Goal: Task Accomplishment & Management: Manage account settings

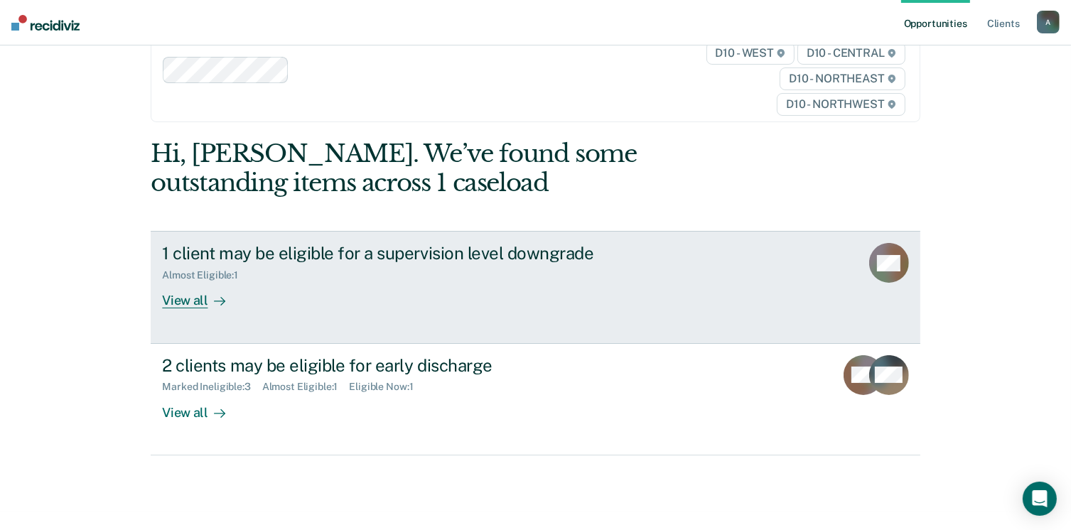
scroll to position [71, 0]
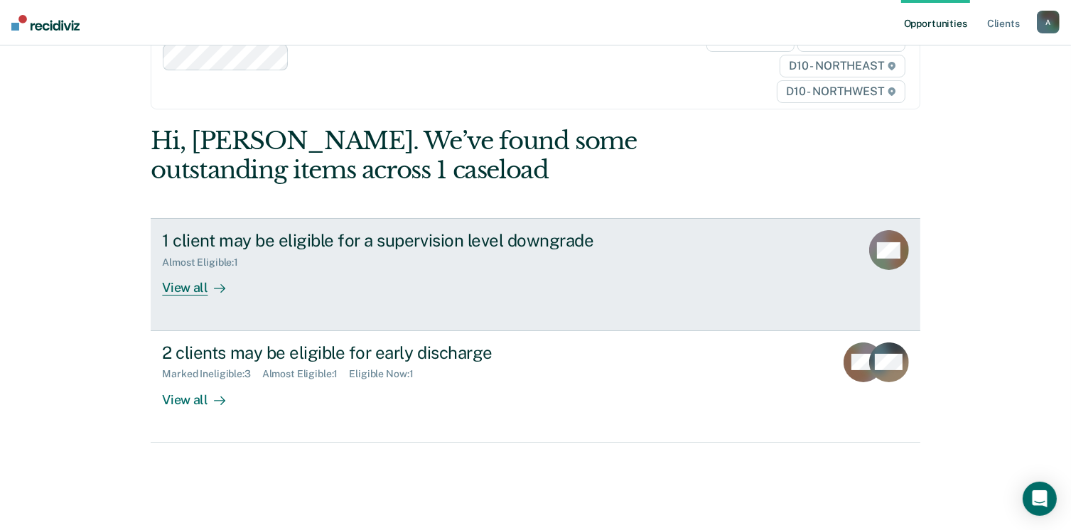
click at [199, 296] on div "View all" at bounding box center [202, 283] width 80 height 28
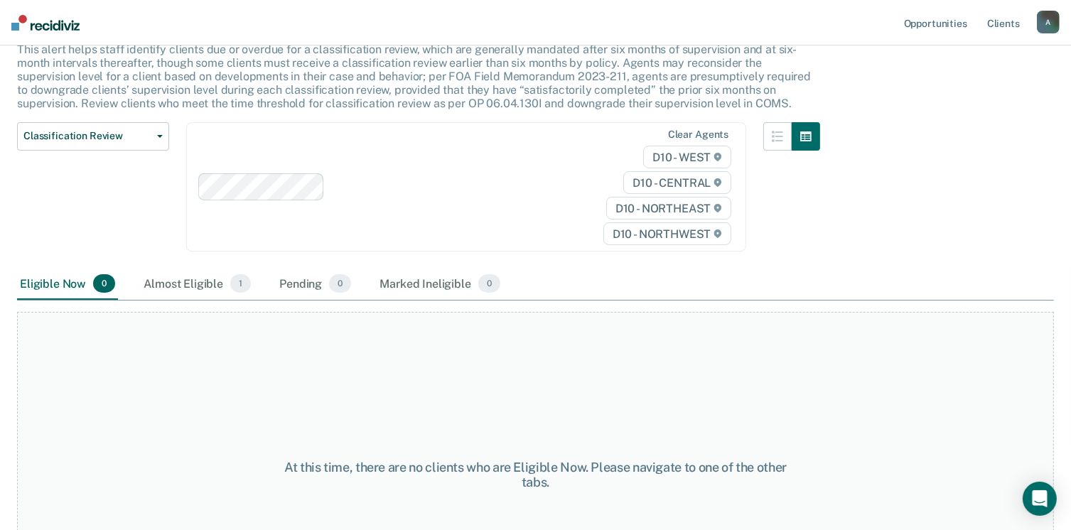
scroll to position [71, 0]
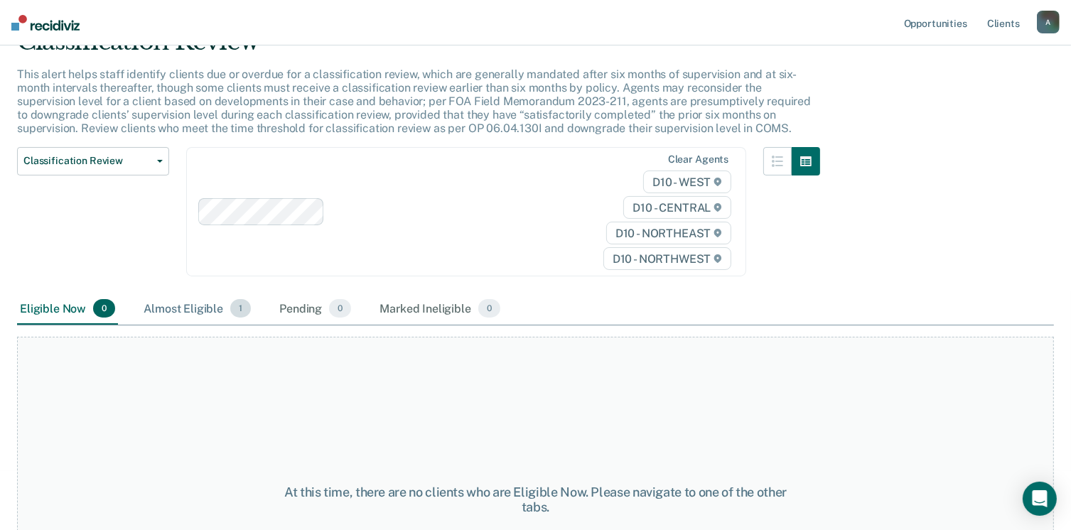
click at [254, 325] on div "Almost Eligible 1" at bounding box center [197, 308] width 113 height 31
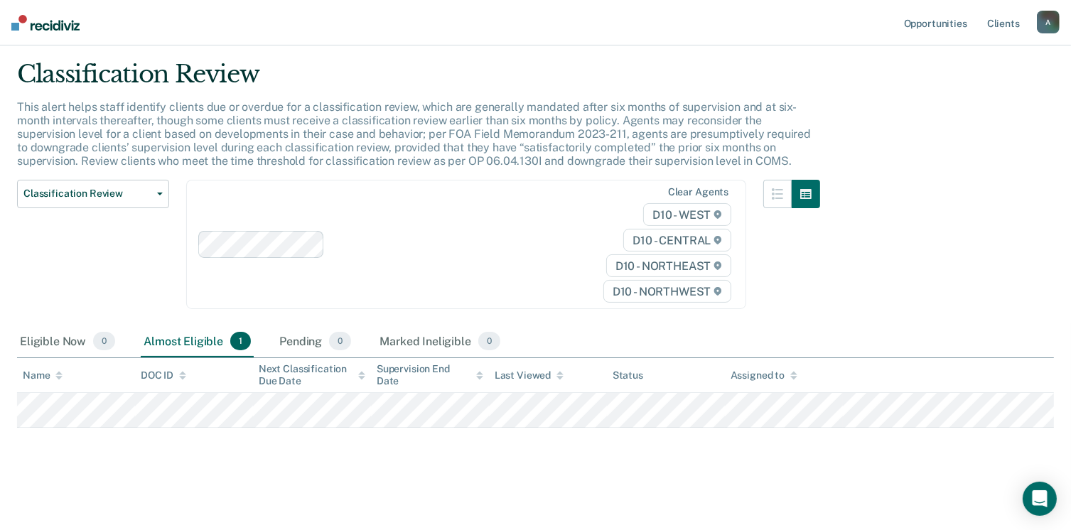
scroll to position [195, 0]
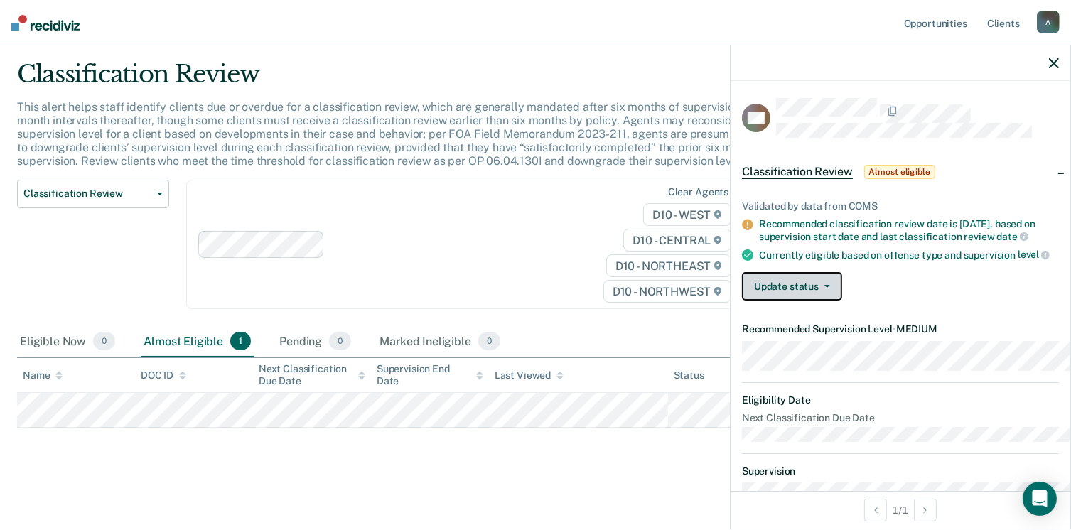
click at [742, 301] on button "Update status" at bounding box center [792, 286] width 100 height 28
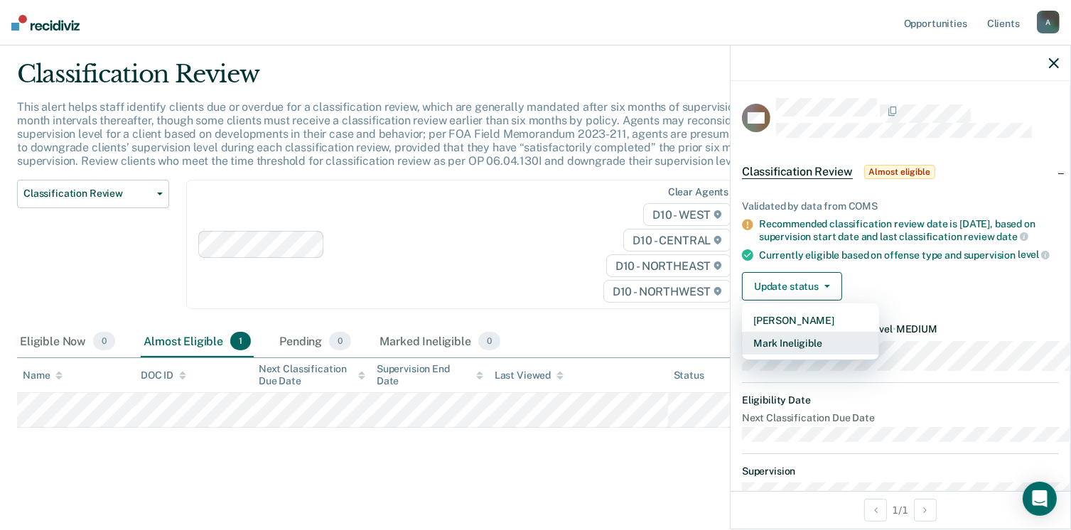
click at [742, 355] on button "Mark Ineligible" at bounding box center [810, 343] width 137 height 23
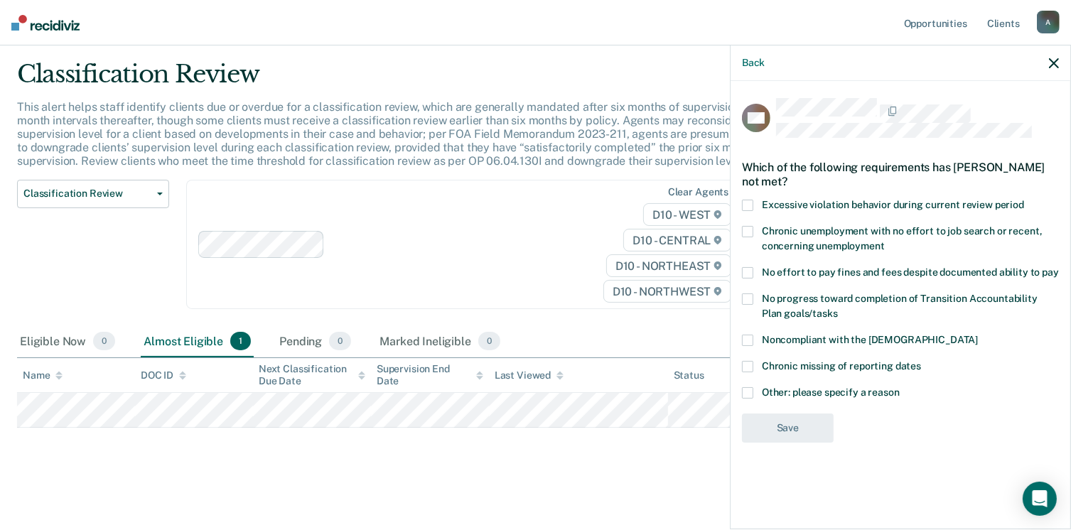
scroll to position [33, 0]
click at [742, 399] on span at bounding box center [747, 392] width 11 height 11
click at [900, 387] on input "Other: please specify a reason" at bounding box center [900, 387] width 0 height 0
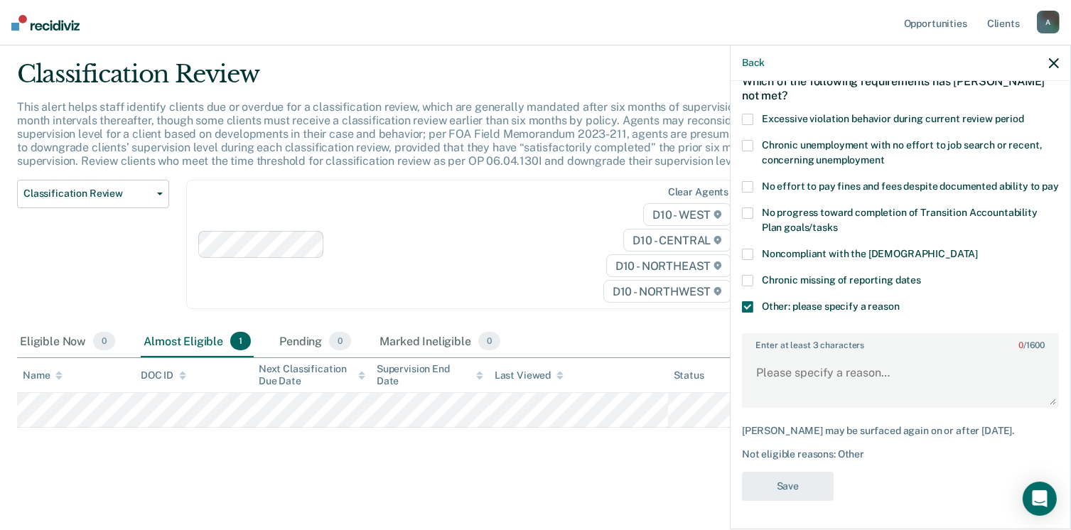
scroll to position [211, 0]
click at [743, 353] on textarea "Enter at least 3 characters 0 / 1600" at bounding box center [900, 379] width 314 height 53
type textarea "Unfinished programming."
click at [742, 473] on button "Save" at bounding box center [788, 486] width 92 height 29
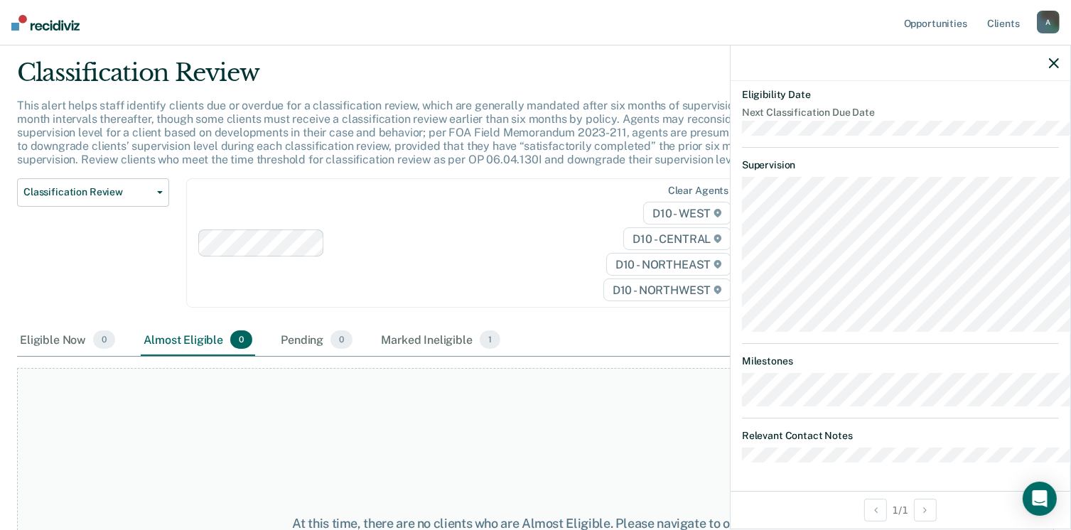
scroll to position [0, 0]
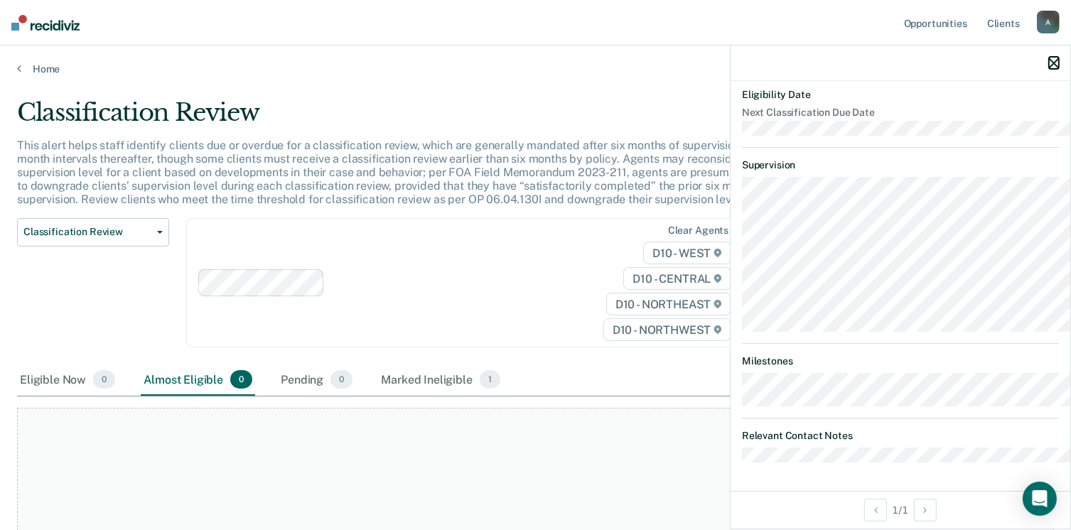
click at [1052, 68] on icon "button" at bounding box center [1054, 63] width 10 height 10
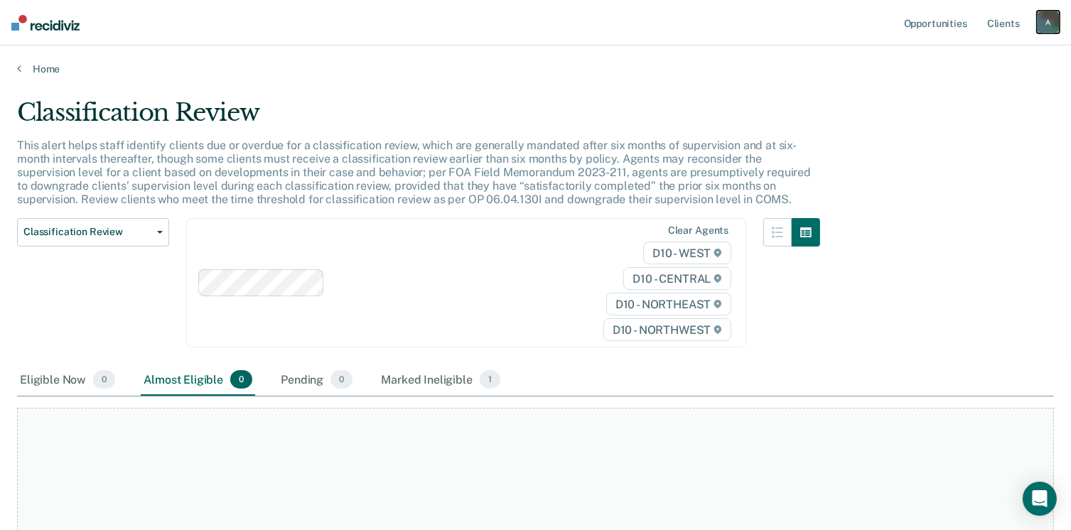
click at [1042, 26] on div "A" at bounding box center [1048, 22] width 23 height 23
click at [951, 223] on div "Classification Review This alert helps staff identify clients due or overdue fo…" at bounding box center [535, 267] width 1037 height 338
click at [60, 75] on link "Home" at bounding box center [535, 69] width 1037 height 13
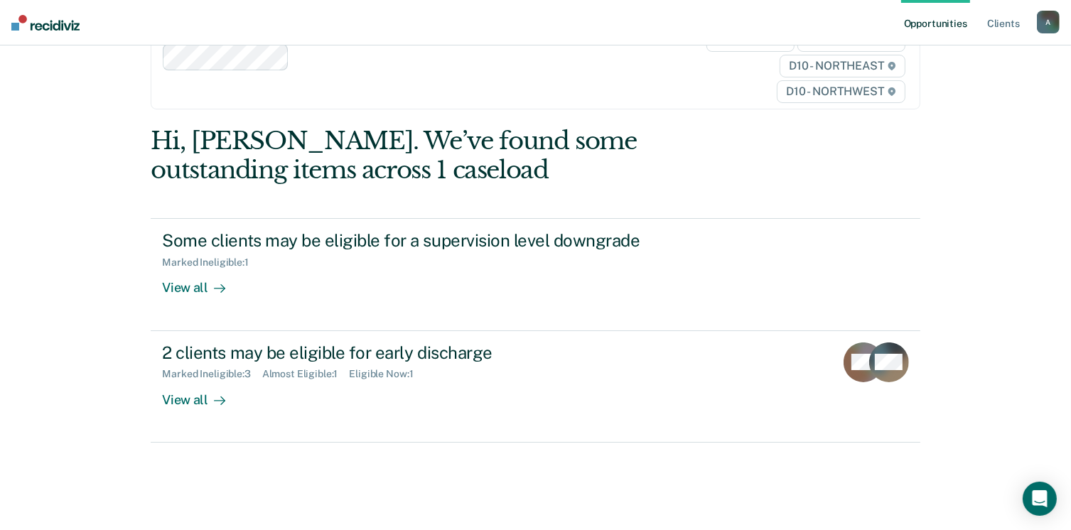
scroll to position [213, 0]
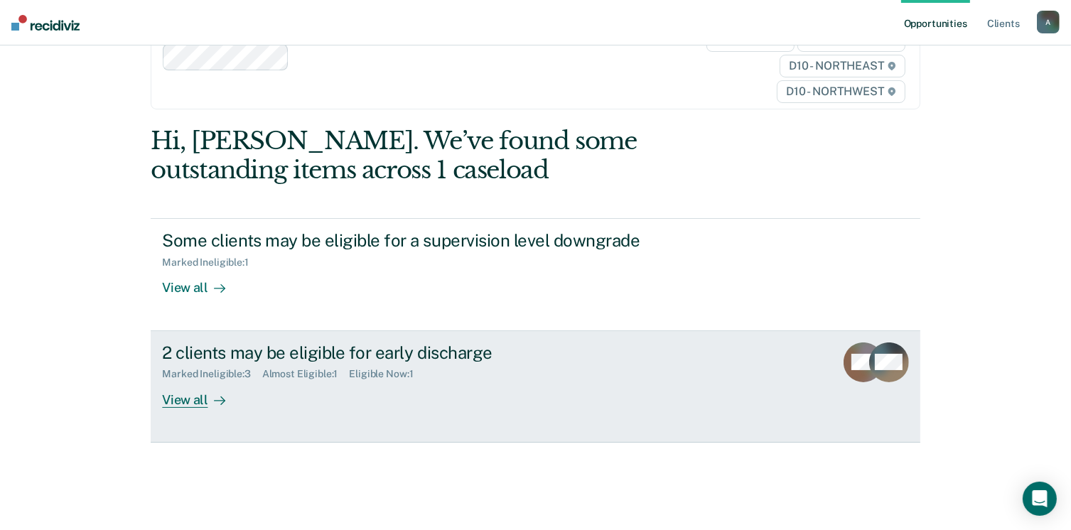
click at [209, 402] on div "View all" at bounding box center [202, 394] width 80 height 28
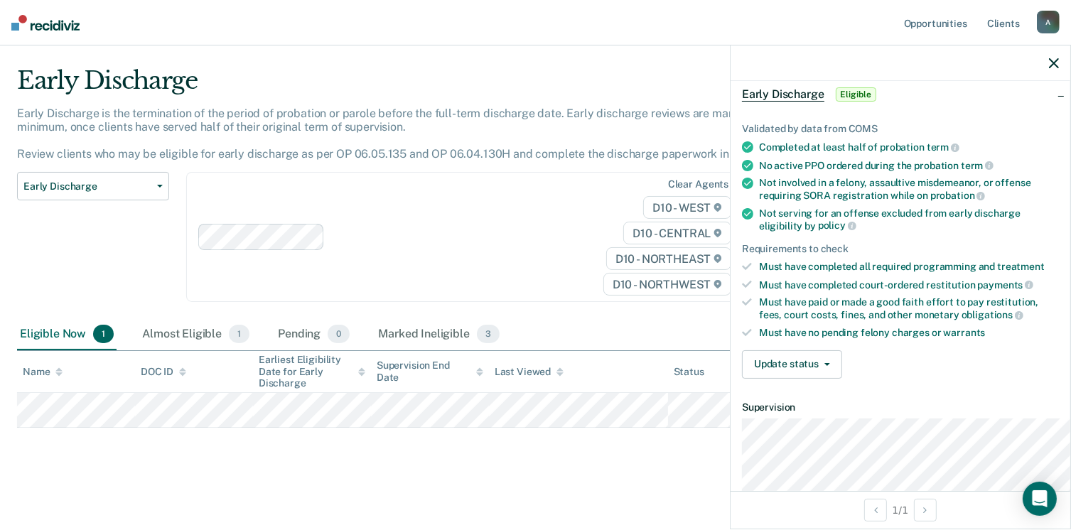
scroll to position [71, 0]
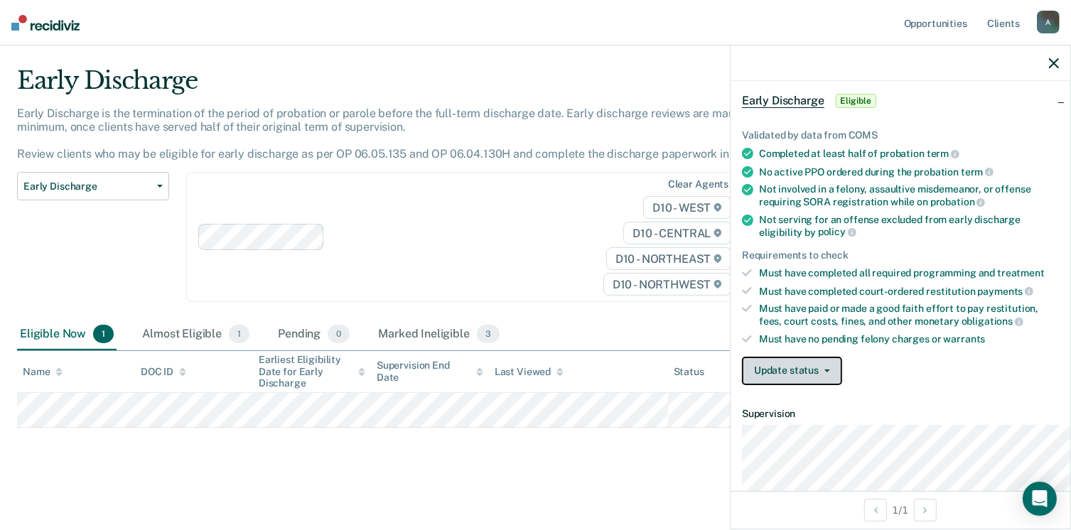
click at [819, 372] on span "button" at bounding box center [824, 371] width 11 height 3
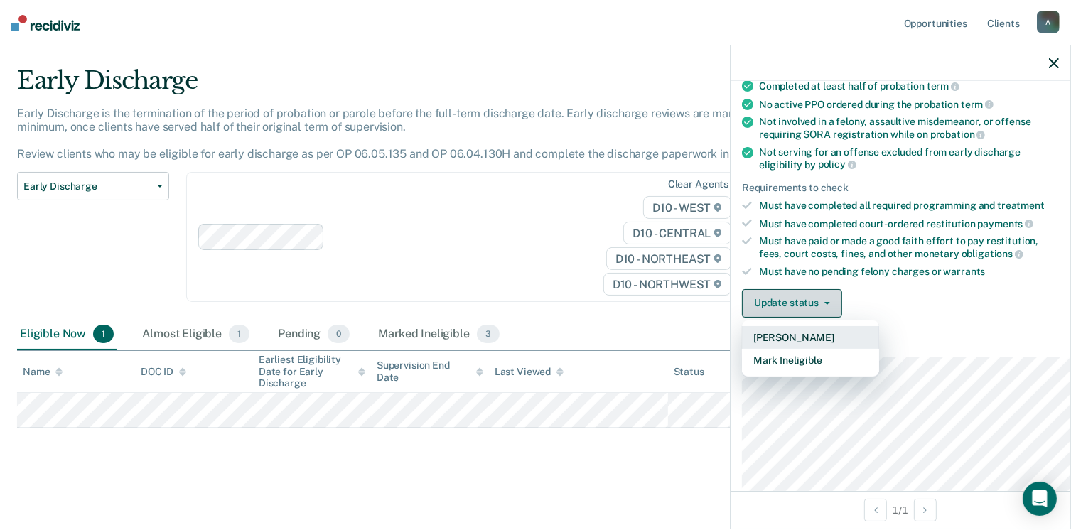
scroll to position [234, 0]
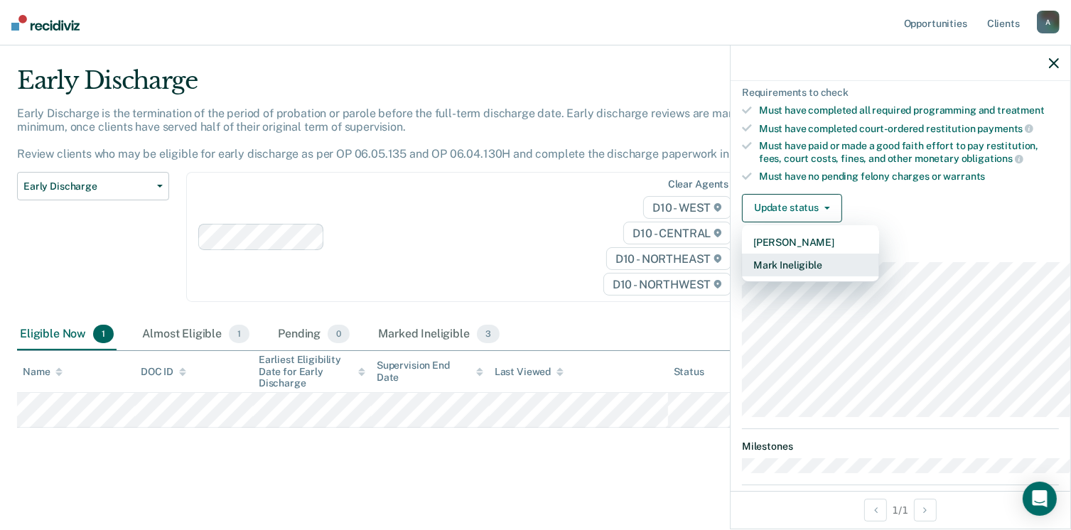
click at [742, 276] on button "Mark Ineligible" at bounding box center [810, 265] width 137 height 23
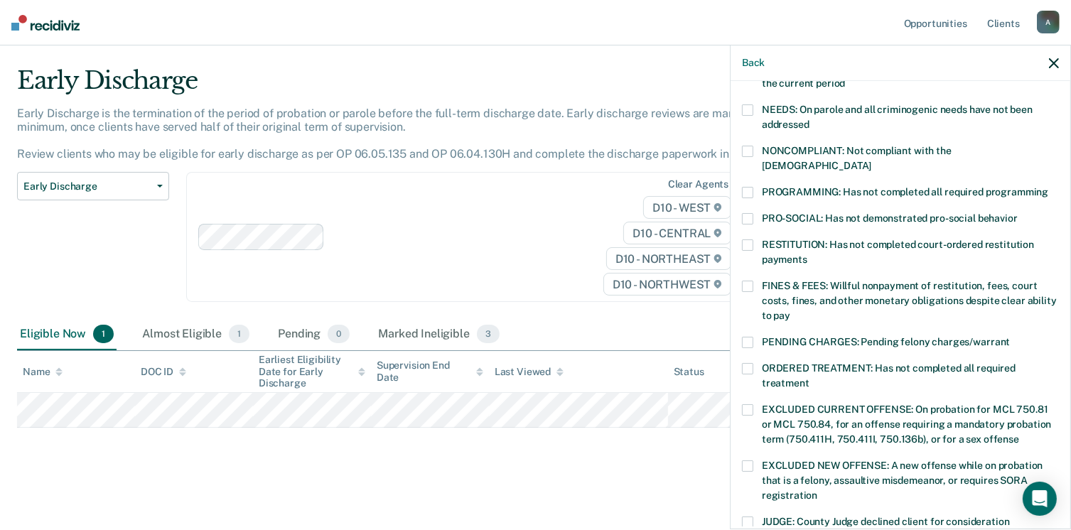
click at [742, 198] on span at bounding box center [747, 192] width 11 height 11
click at [1048, 187] on input "PROGRAMMING: Has not completed all required programming" at bounding box center [1048, 187] width 0 height 0
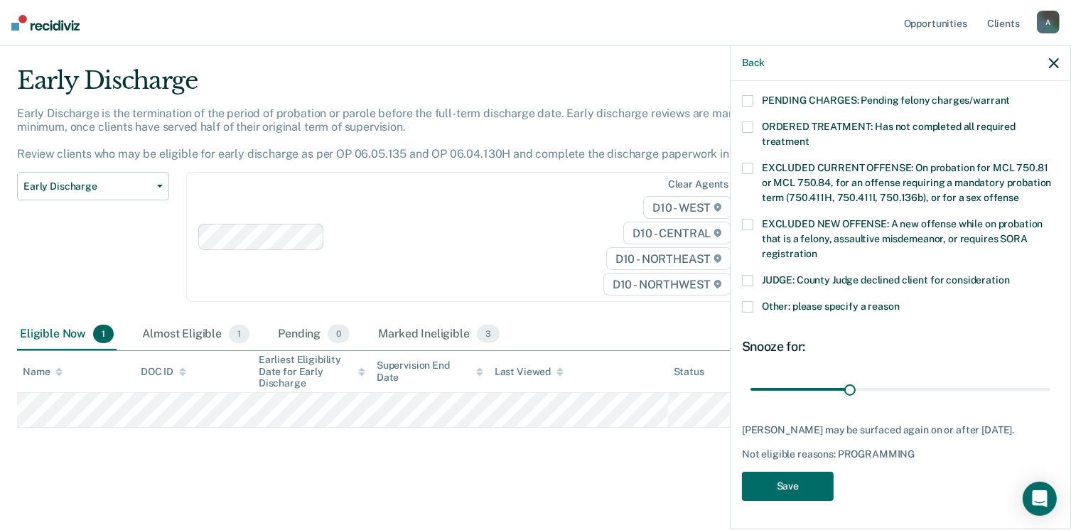
scroll to position [589, 0]
drag, startPoint x: 794, startPoint y: 387, endPoint x: 1027, endPoint y: 415, distance: 235.4
type input "90"
click at [1050, 399] on input "range" at bounding box center [900, 389] width 300 height 25
click at [742, 501] on button "Save" at bounding box center [788, 486] width 92 height 29
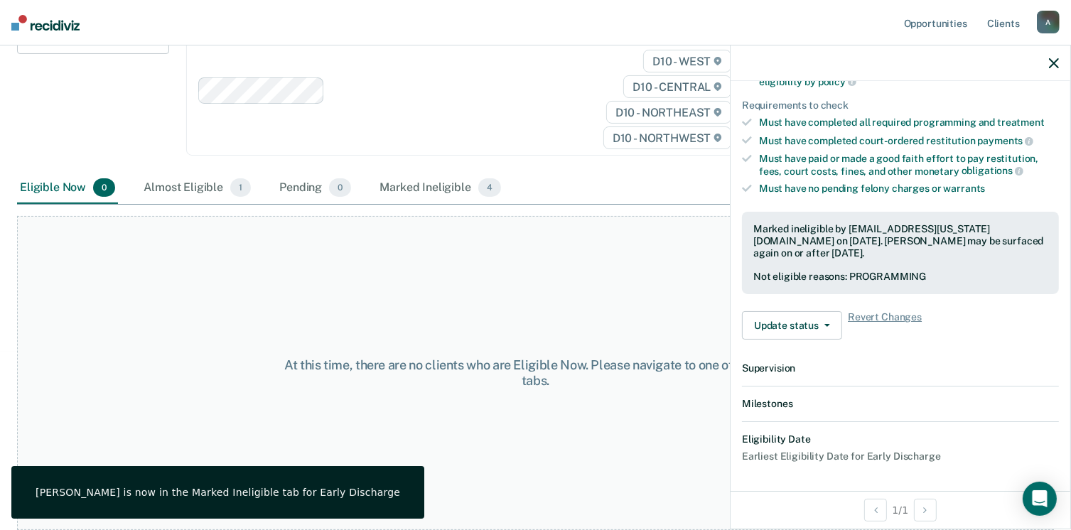
scroll to position [575, 0]
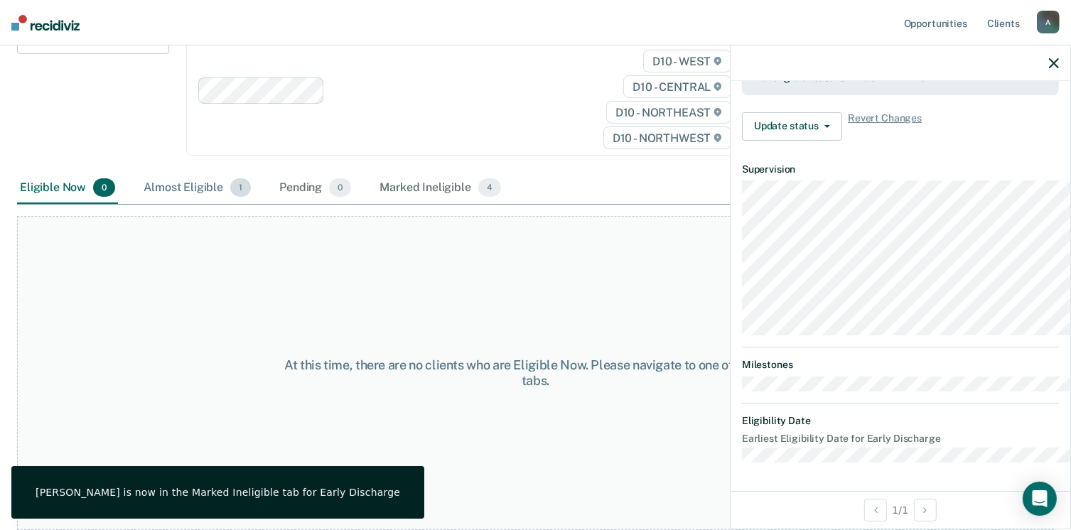
click at [223, 204] on div "Almost Eligible 1" at bounding box center [197, 188] width 113 height 31
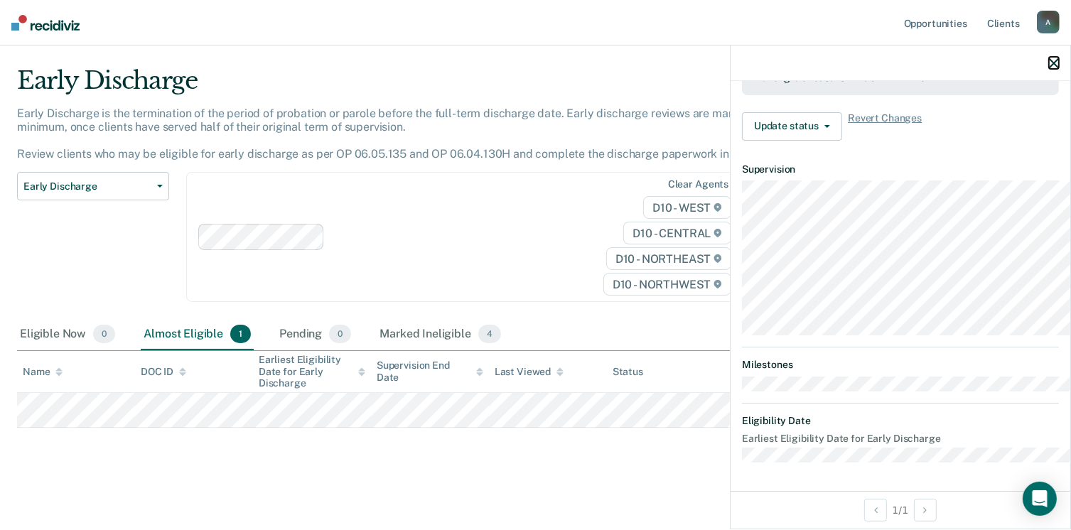
click at [1050, 68] on icon "button" at bounding box center [1054, 63] width 10 height 10
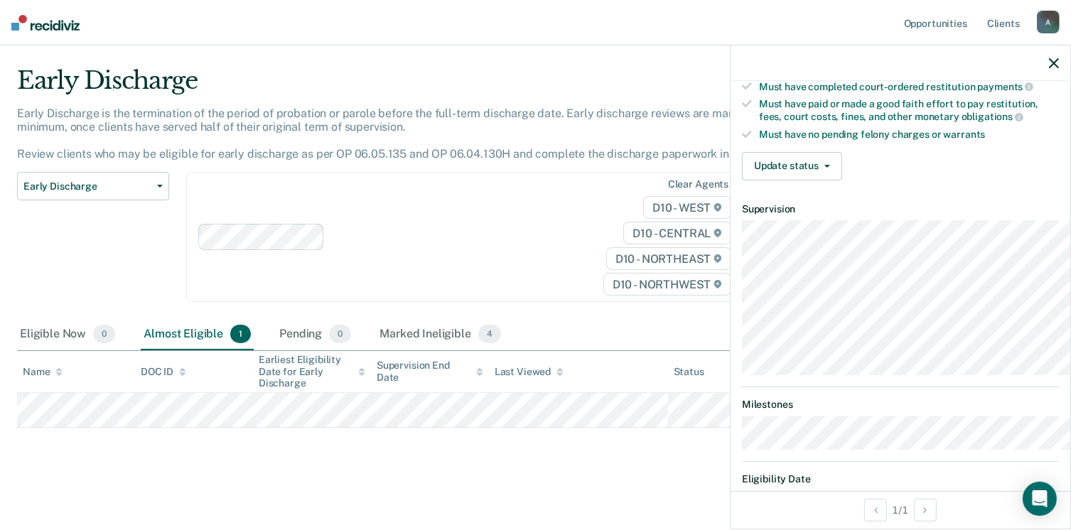
scroll to position [355, 0]
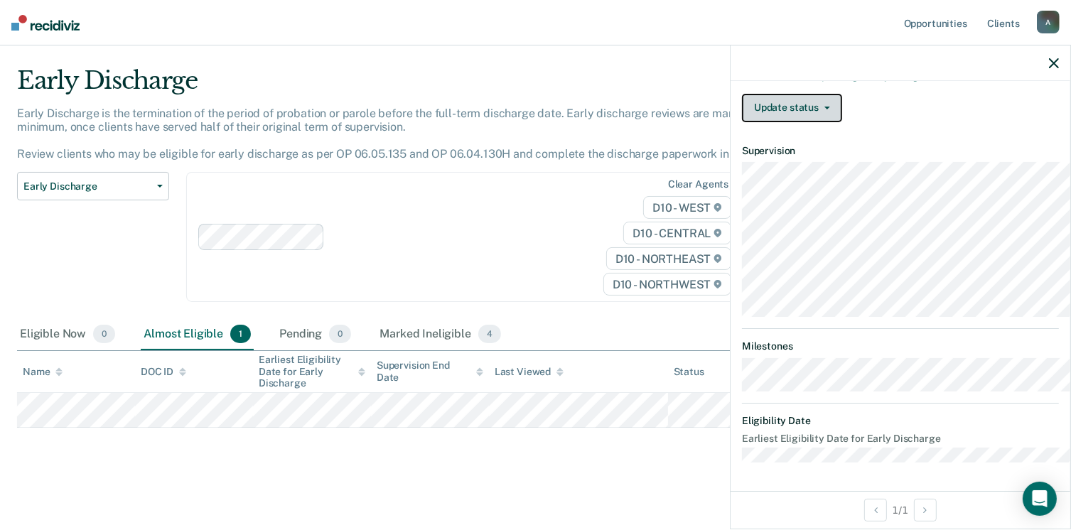
click at [742, 122] on button "Update status" at bounding box center [792, 108] width 100 height 28
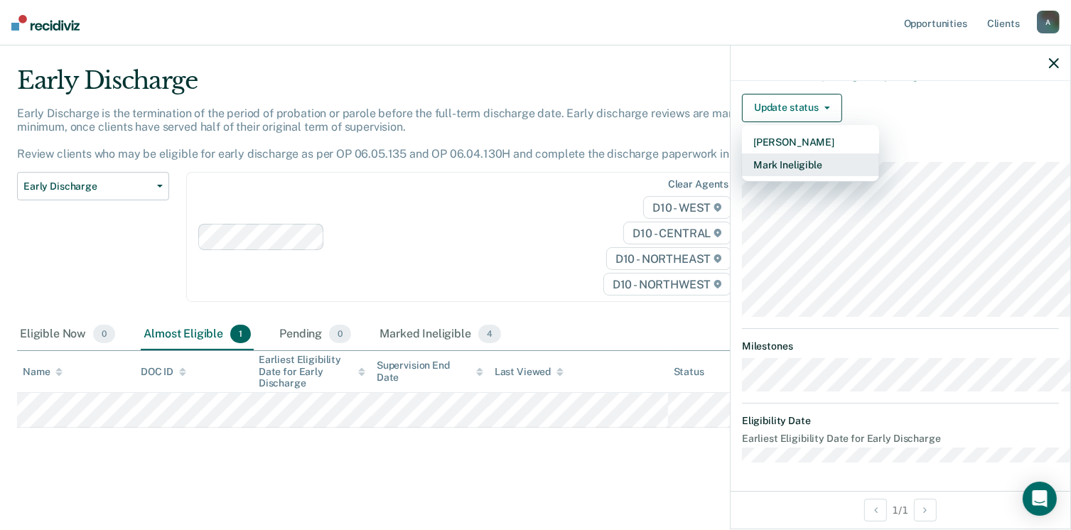
click at [742, 176] on button "Mark Ineligible" at bounding box center [810, 164] width 137 height 23
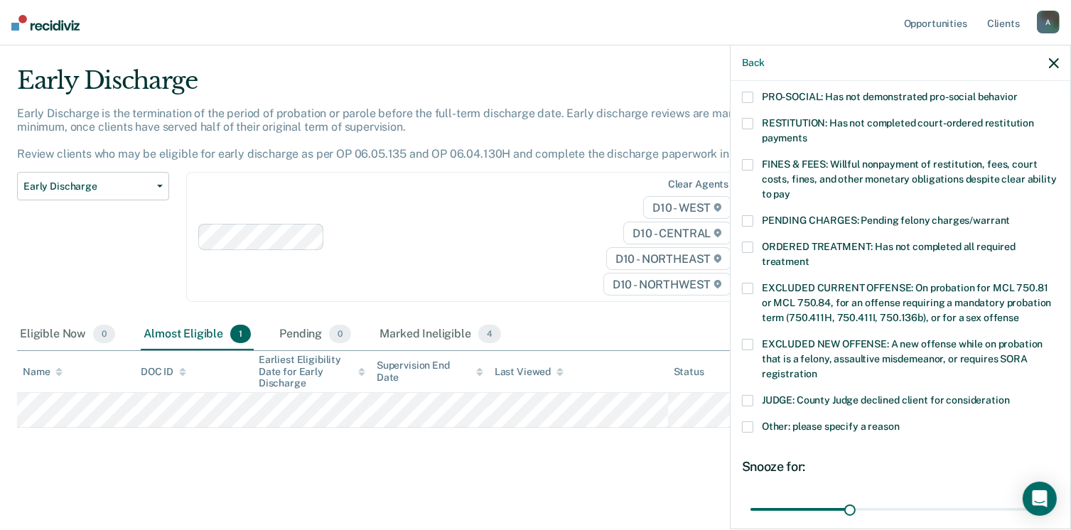
click at [742, 77] on span at bounding box center [747, 70] width 11 height 11
click at [1048, 65] on input "PROGRAMMING: Has not completed all required programming" at bounding box center [1048, 65] width 0 height 0
click at [742, 253] on span at bounding box center [747, 247] width 11 height 11
click at [809, 257] on input "ORDERED TREATMENT: Has not completed all required treatment" at bounding box center [809, 257] width 0 height 0
click at [742, 253] on span at bounding box center [747, 247] width 11 height 11
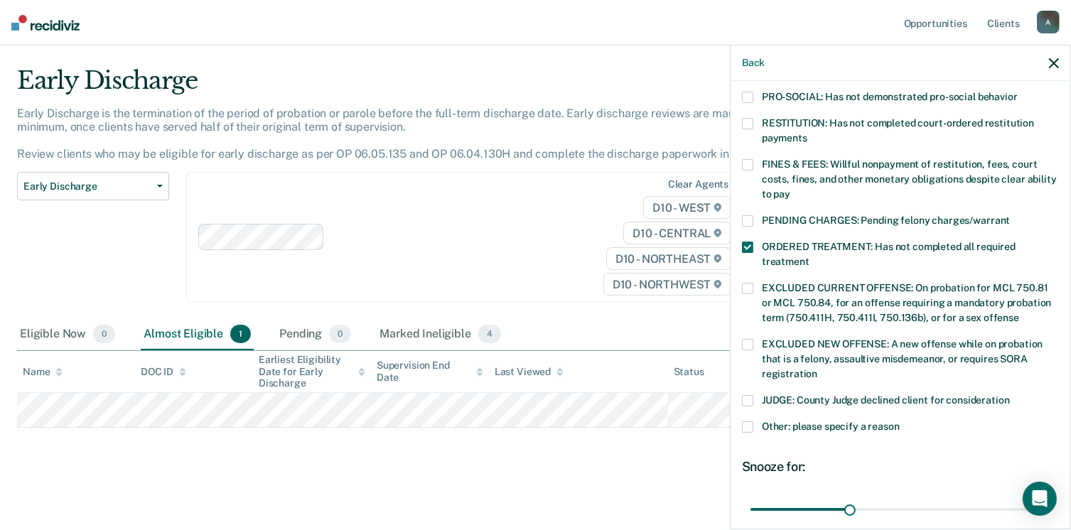
click at [809, 257] on input "ORDERED TREATMENT: Has not completed all required treatment" at bounding box center [809, 257] width 0 height 0
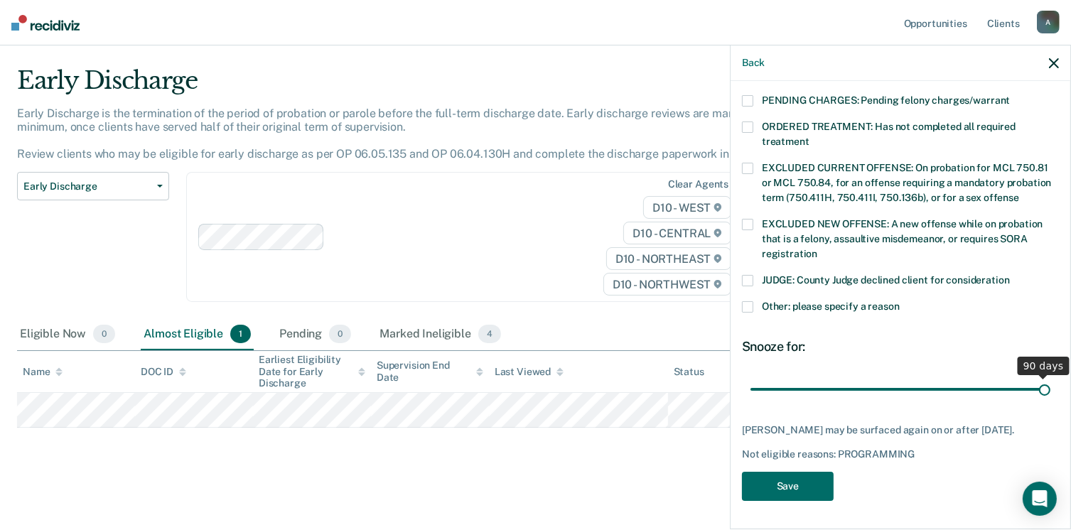
drag, startPoint x: 794, startPoint y: 404, endPoint x: 1025, endPoint y: 400, distance: 231.0
type input "90"
click at [1050, 399] on input "range" at bounding box center [900, 389] width 300 height 25
click at [742, 479] on button "Save" at bounding box center [788, 486] width 92 height 29
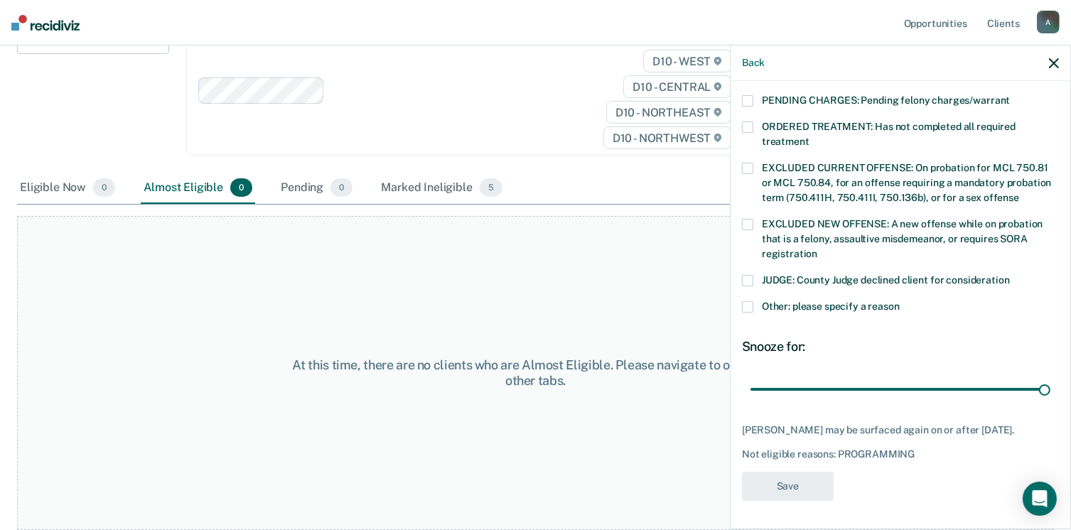
scroll to position [593, 0]
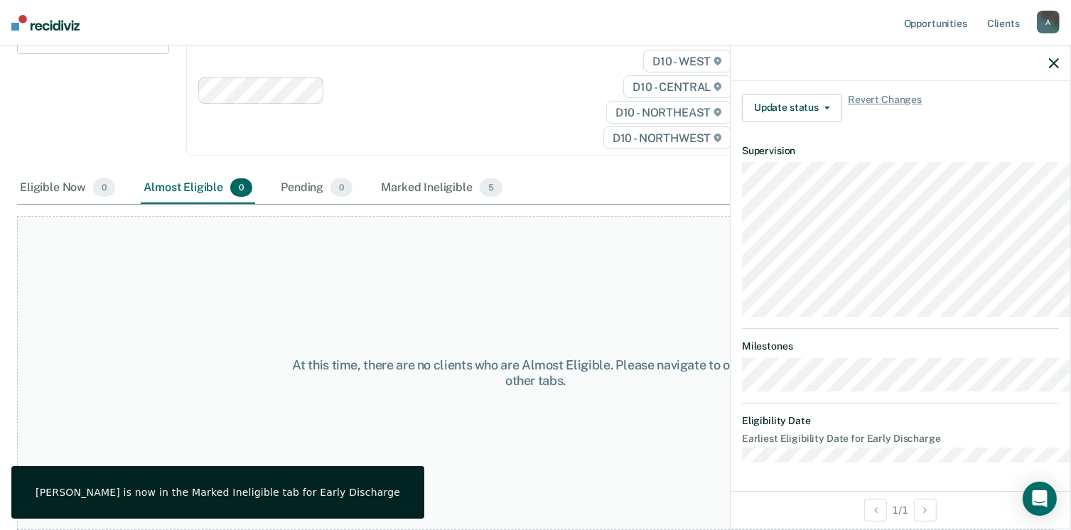
click at [541, 410] on div "At this time, there are no clients who are Almost Eligible. Please navigate to …" at bounding box center [535, 373] width 1037 height 314
click at [1049, 68] on icon "button" at bounding box center [1054, 63] width 10 height 10
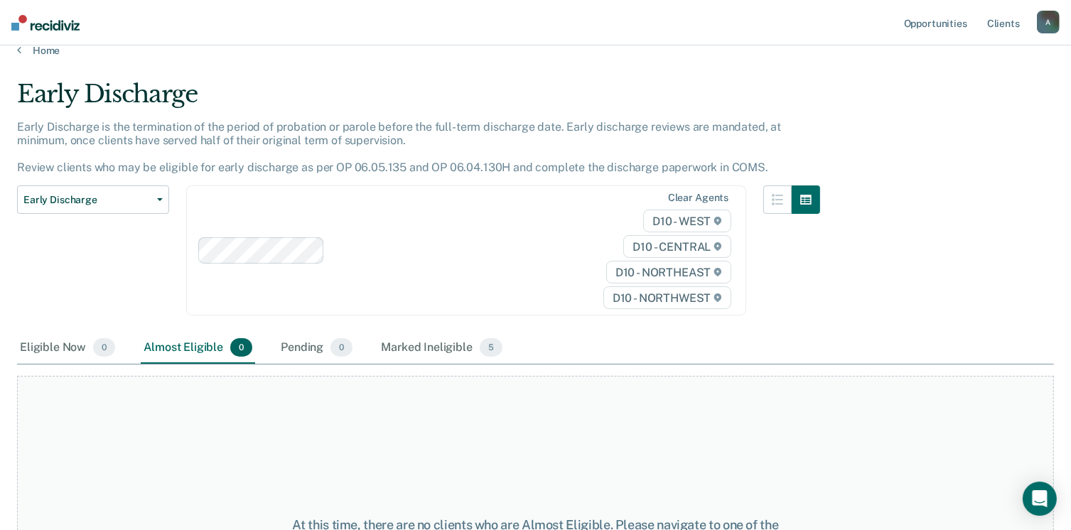
scroll to position [0, 0]
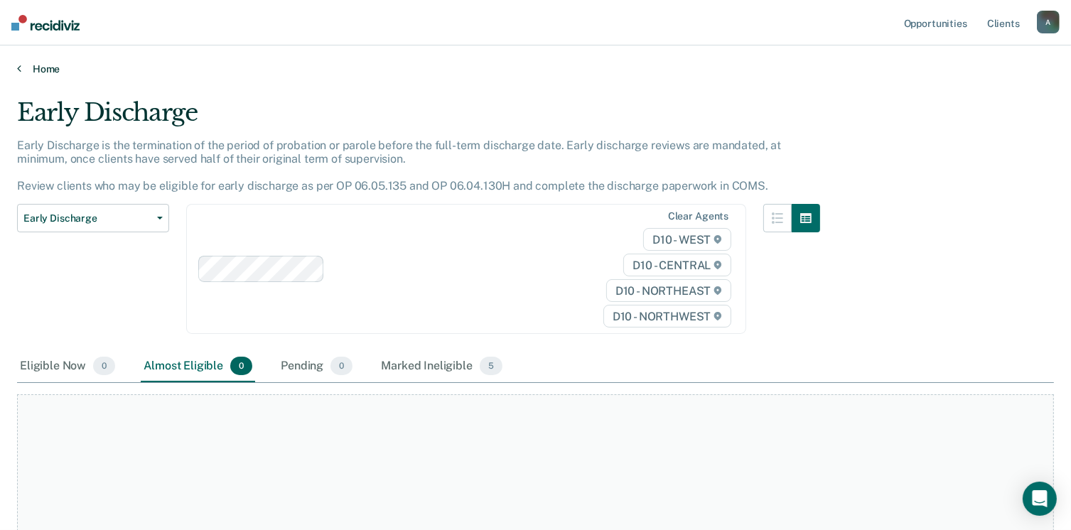
click at [55, 75] on link "Home" at bounding box center [535, 69] width 1037 height 13
